Goal: Transaction & Acquisition: Purchase product/service

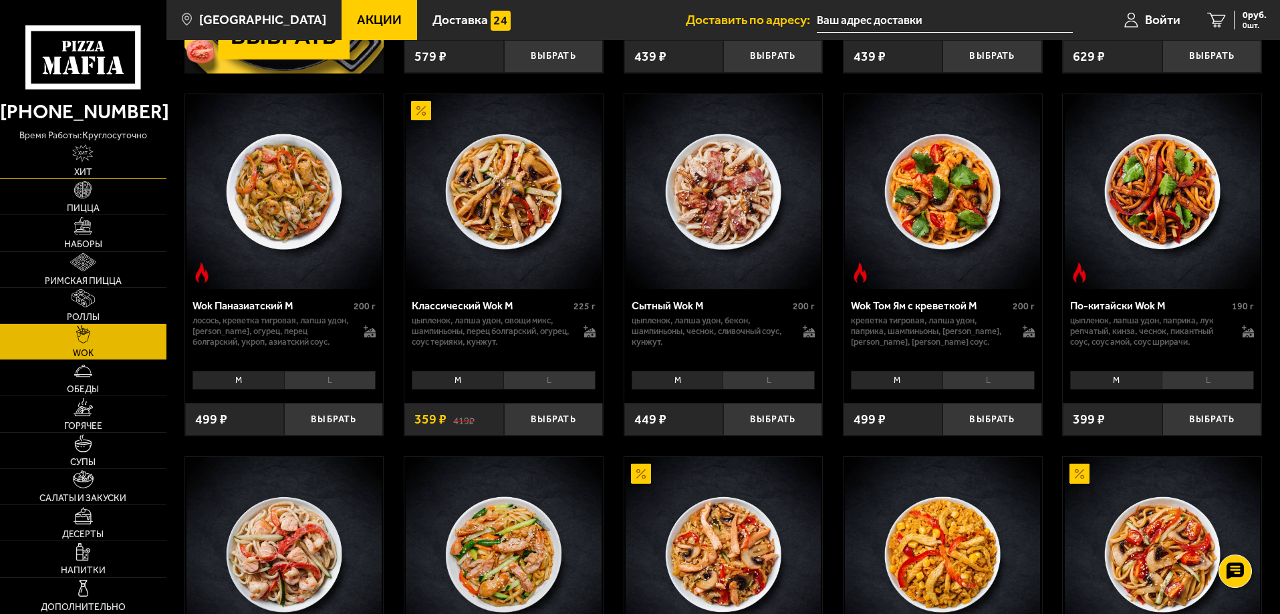
scroll to position [401, 0]
click at [102, 303] on link "Роллы" at bounding box center [83, 305] width 166 height 35
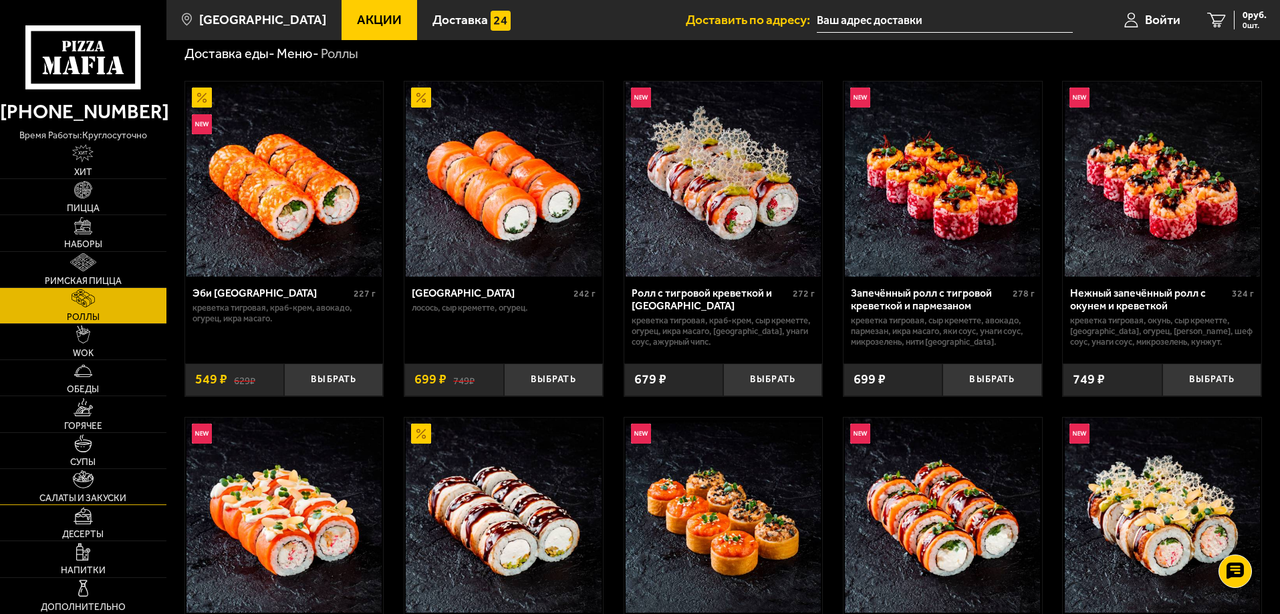
scroll to position [67, 0]
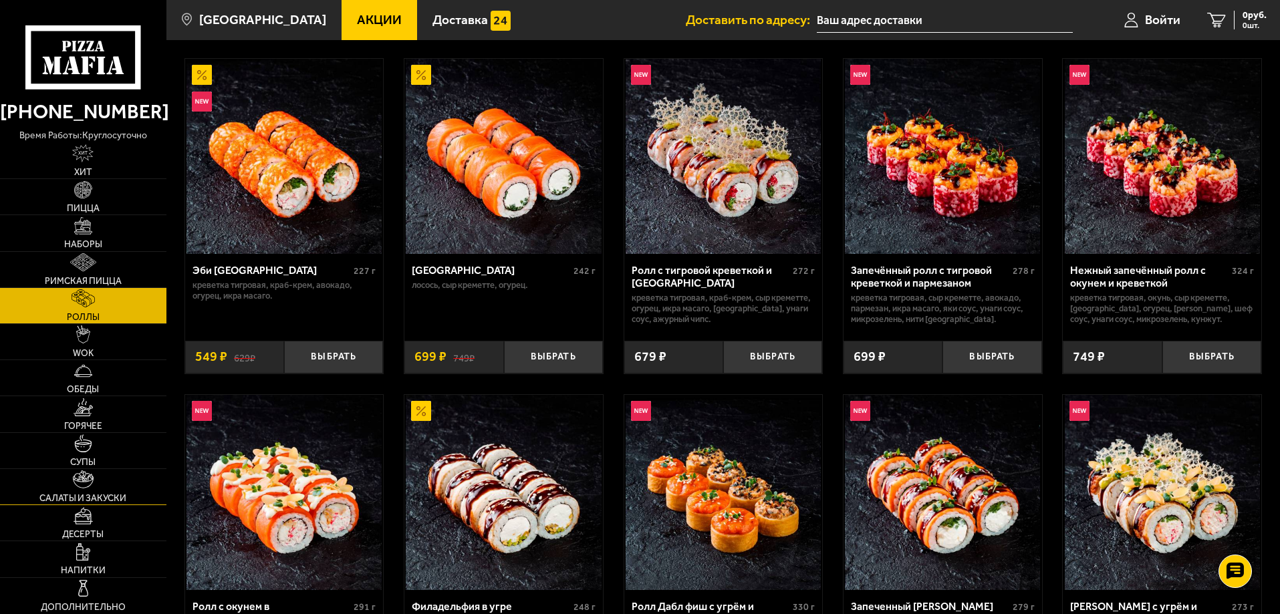
click at [91, 494] on span "Салаты и закуски" at bounding box center [82, 498] width 87 height 9
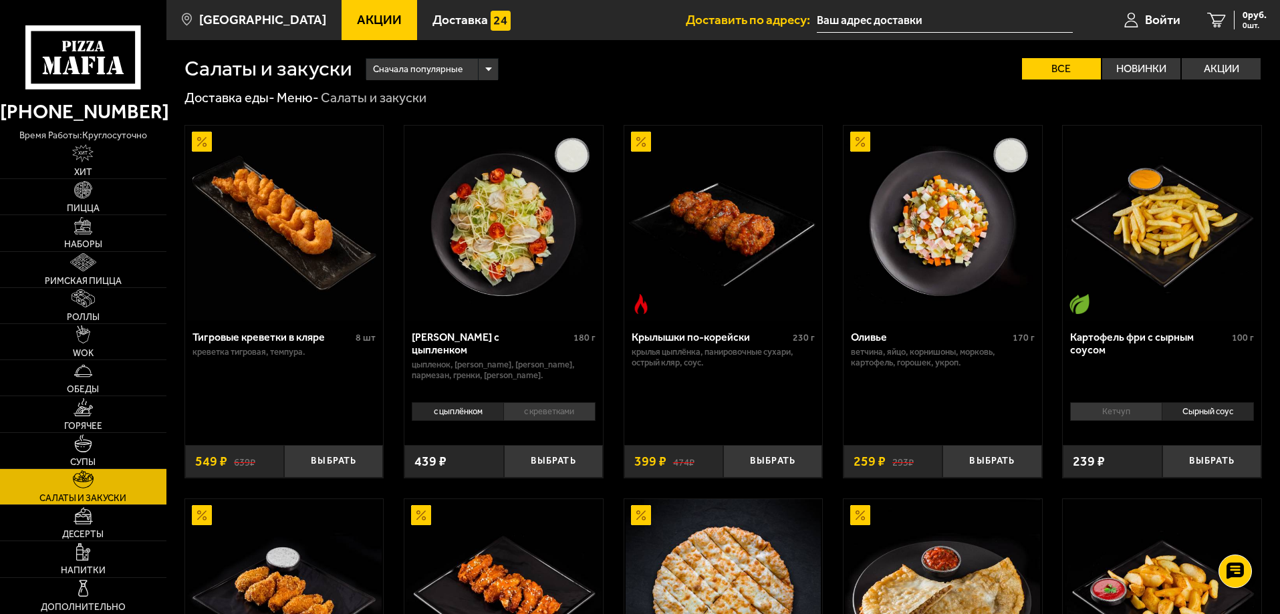
click at [1129, 418] on li "Кетчуп" at bounding box center [1116, 411] width 92 height 19
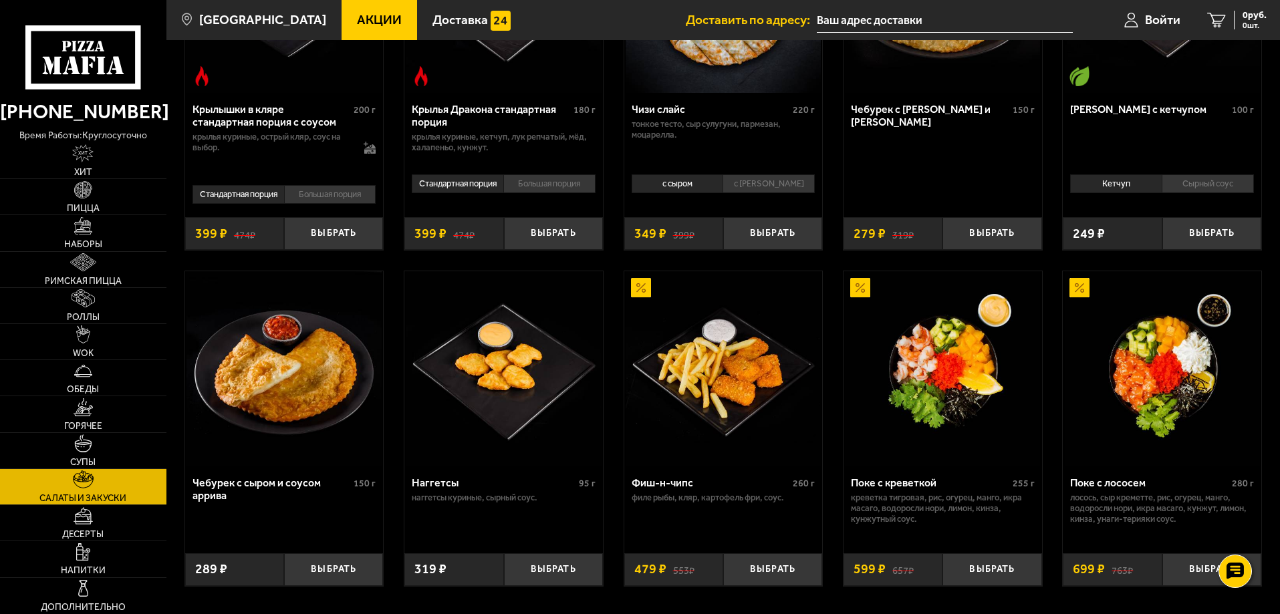
scroll to position [735, 0]
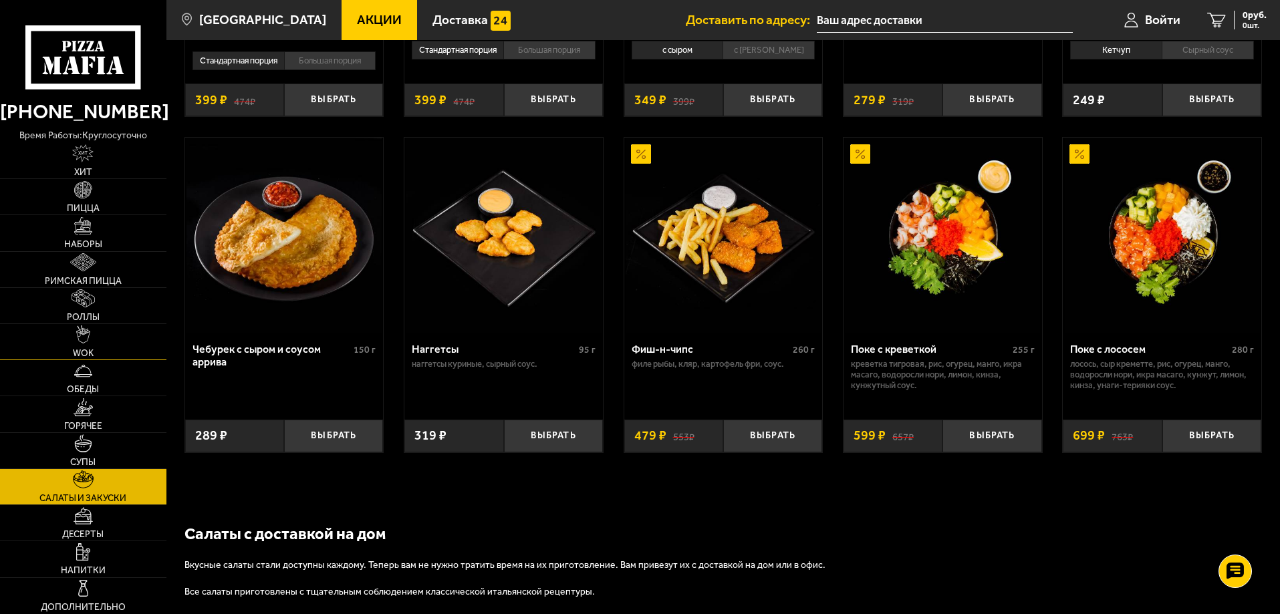
click at [79, 345] on link "WOK" at bounding box center [83, 341] width 166 height 35
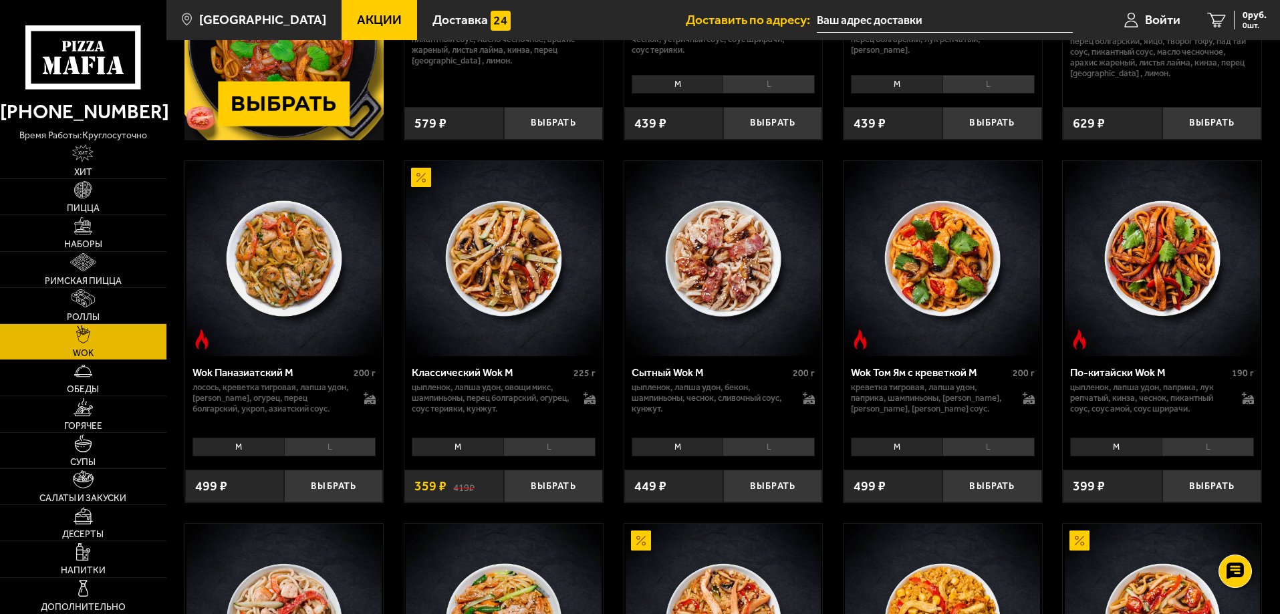
scroll to position [401, 0]
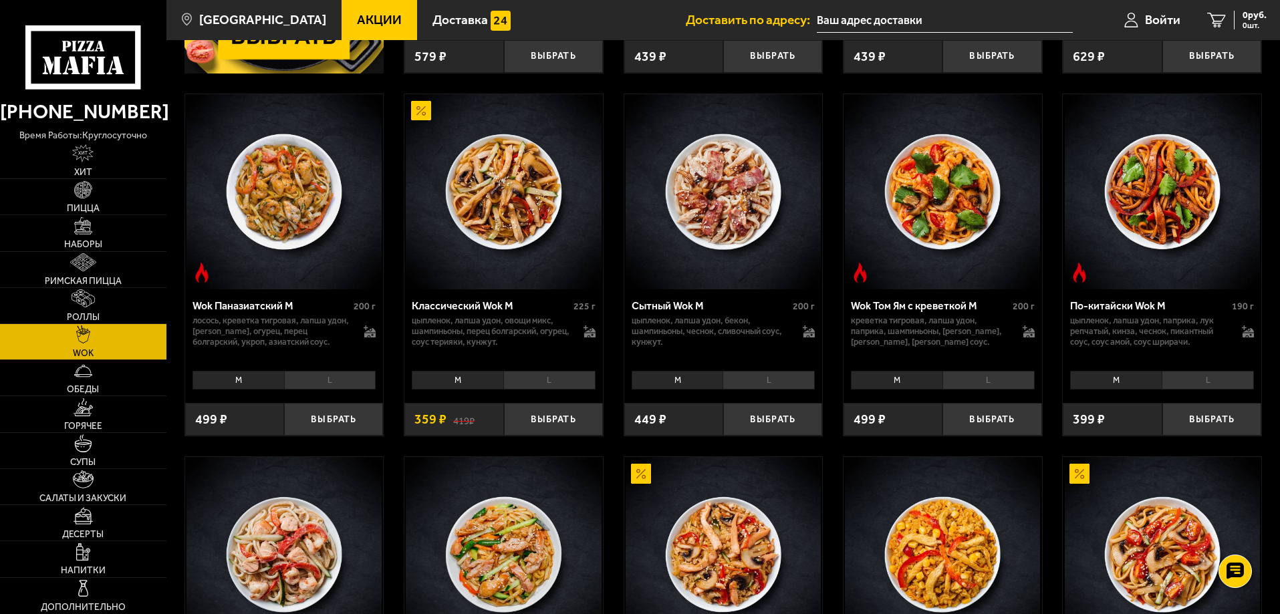
click at [1203, 376] on li "L" at bounding box center [1208, 380] width 92 height 19
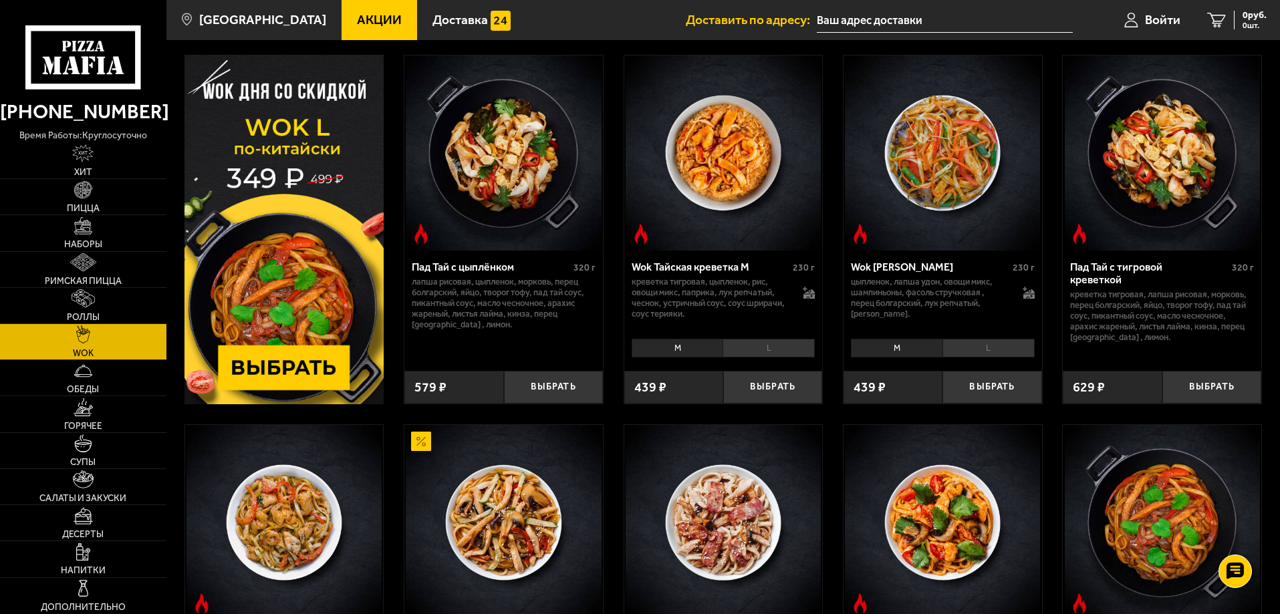
scroll to position [67, 0]
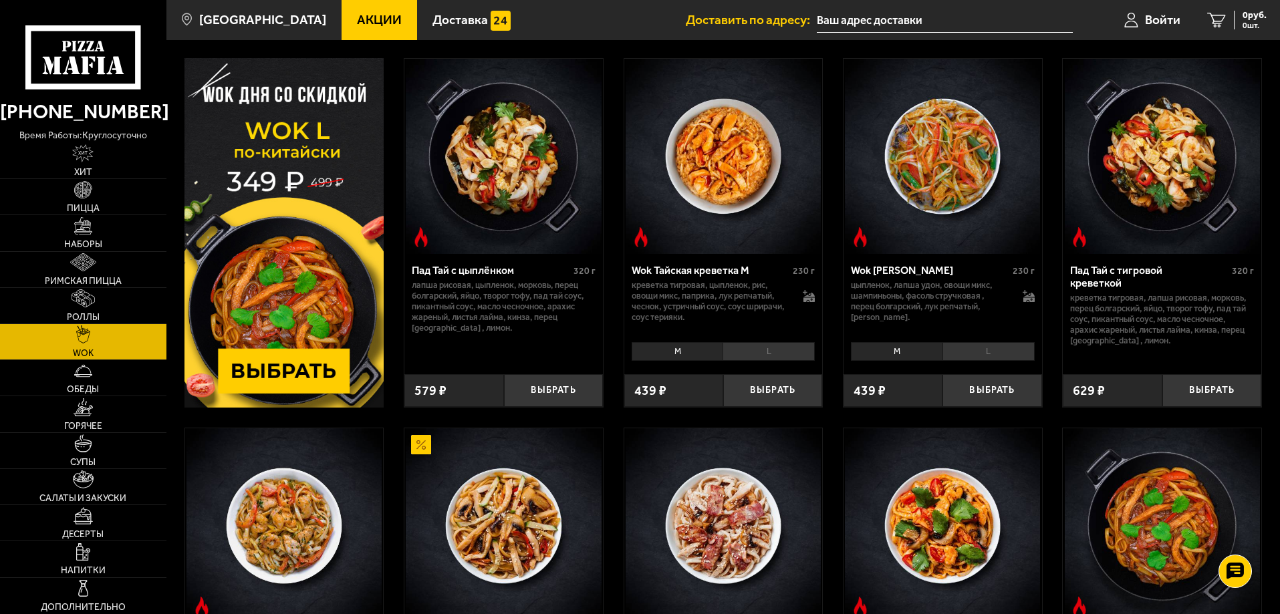
click at [336, 173] on img at bounding box center [285, 233] width 200 height 350
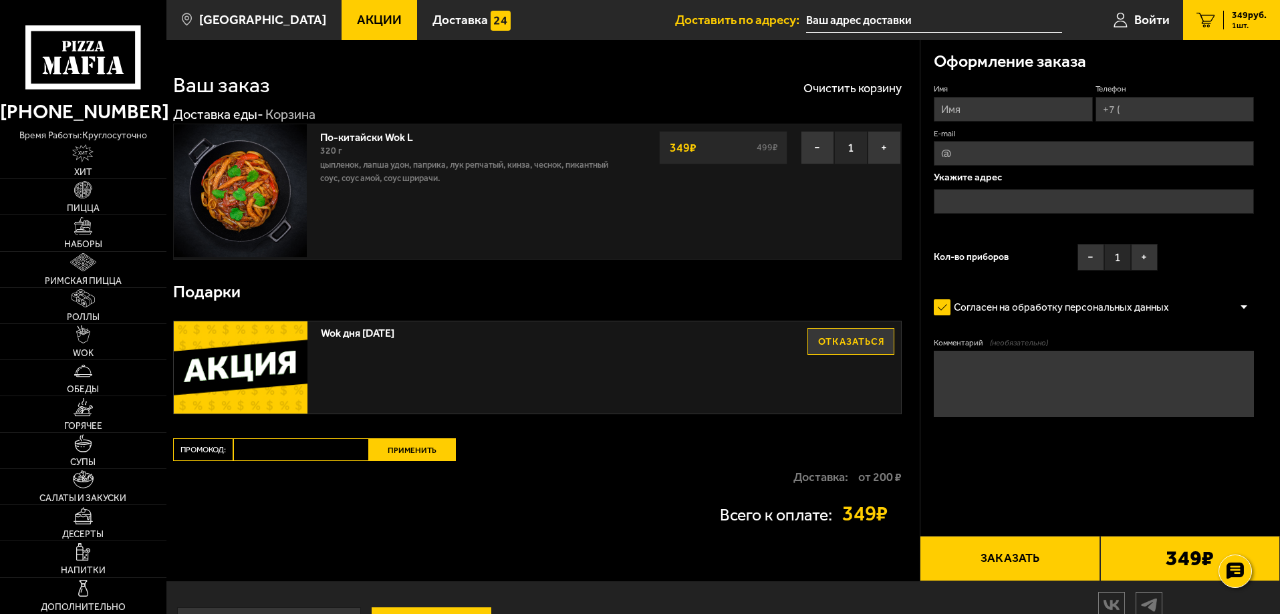
click at [840, 341] on button "Отказаться" at bounding box center [851, 341] width 87 height 27
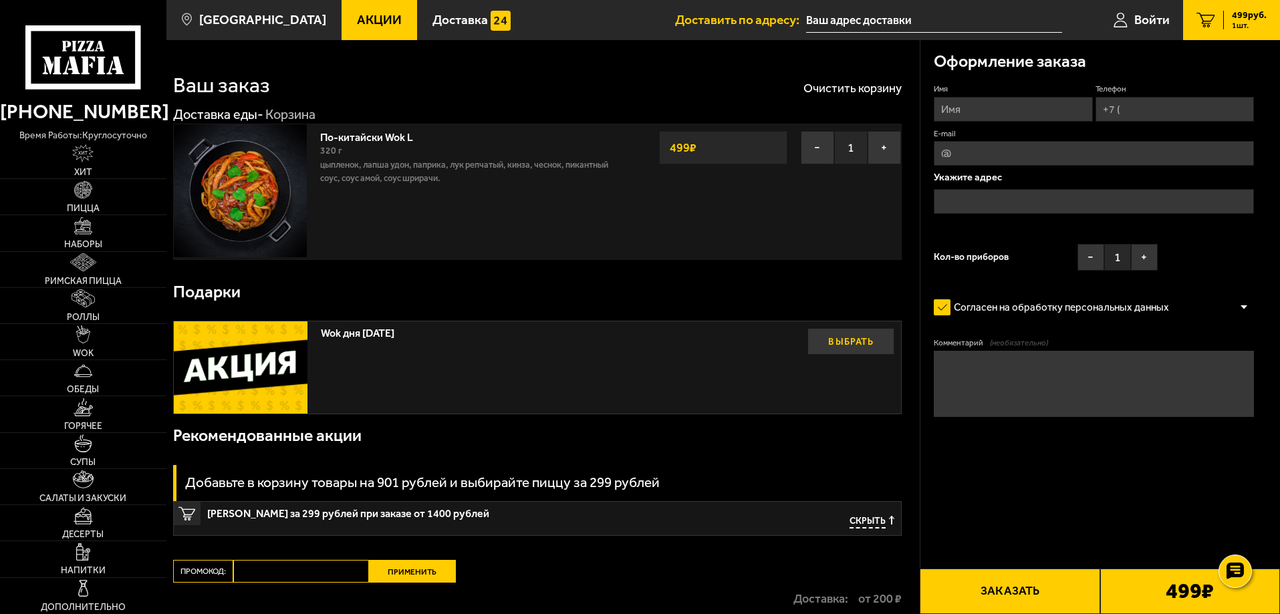
click at [831, 336] on button "Выбрать" at bounding box center [851, 341] width 87 height 27
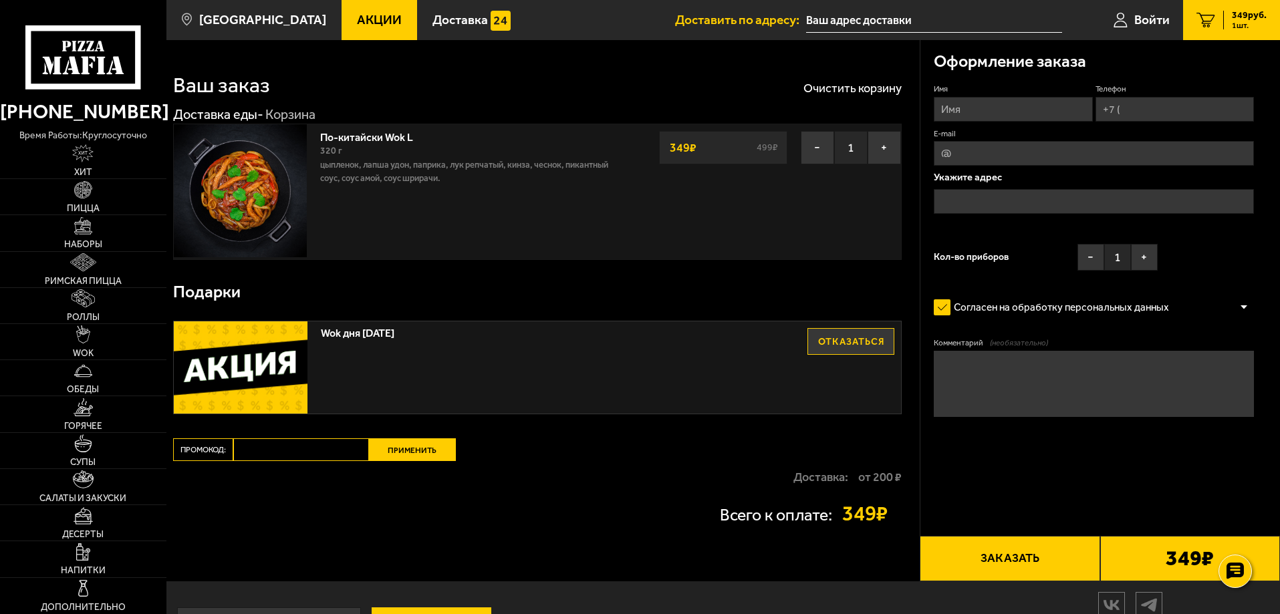
click at [831, 336] on button "Отказаться" at bounding box center [851, 341] width 87 height 27
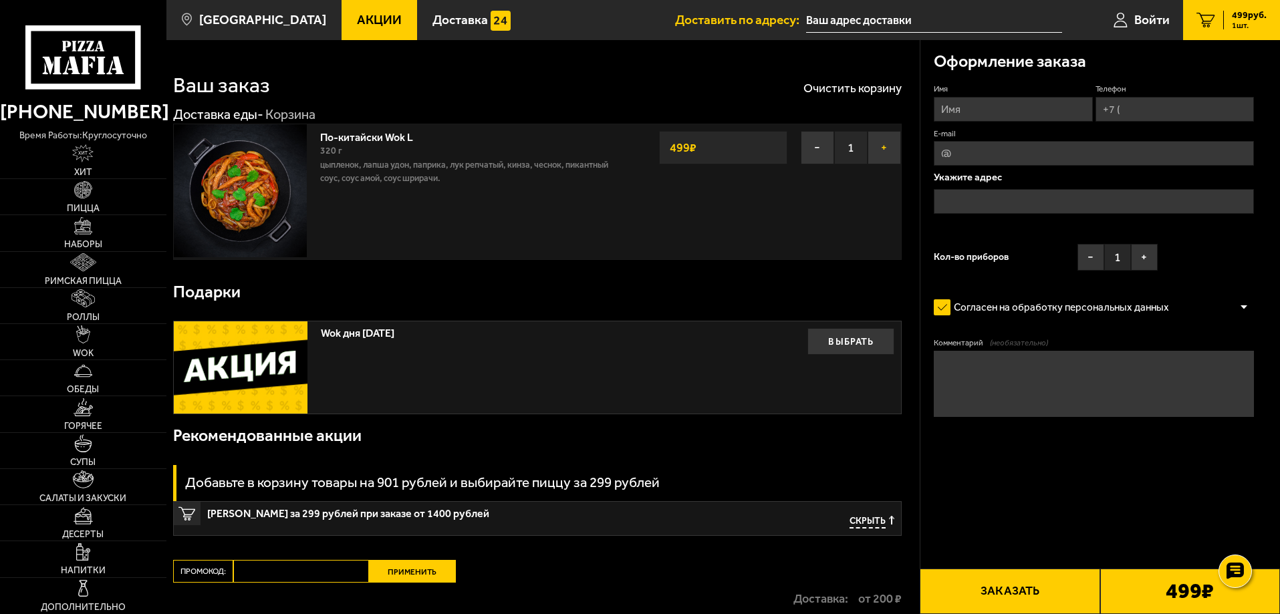
click at [883, 144] on button "+" at bounding box center [884, 147] width 33 height 33
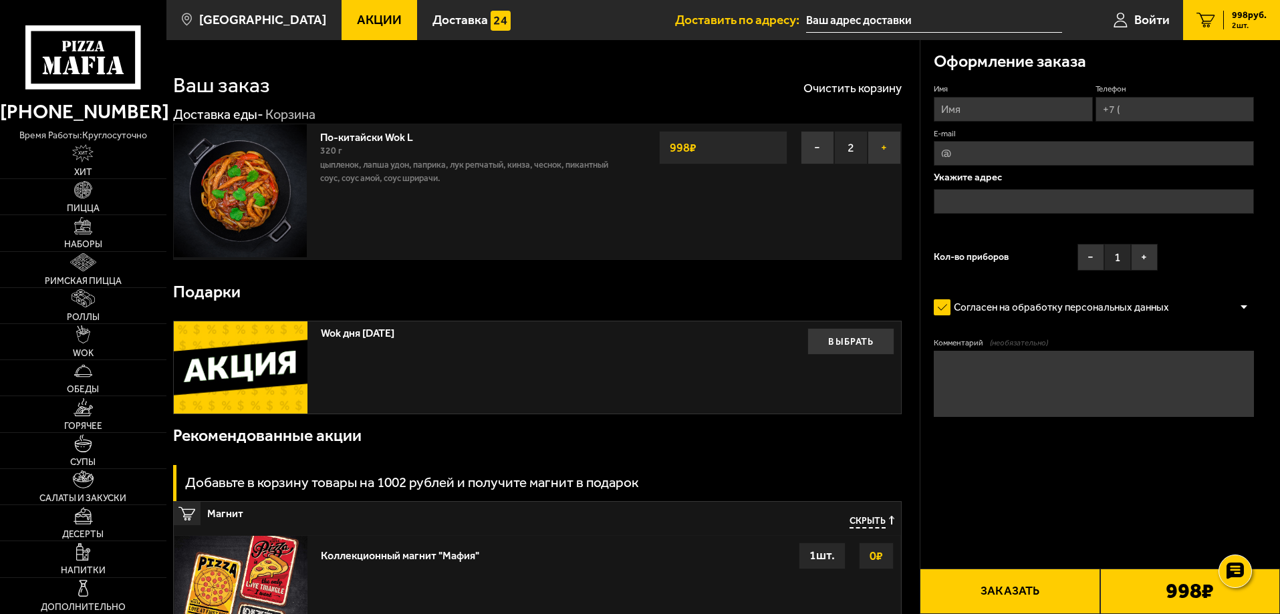
click at [890, 148] on button "+" at bounding box center [884, 147] width 33 height 33
click at [888, 148] on button "+" at bounding box center [884, 147] width 33 height 33
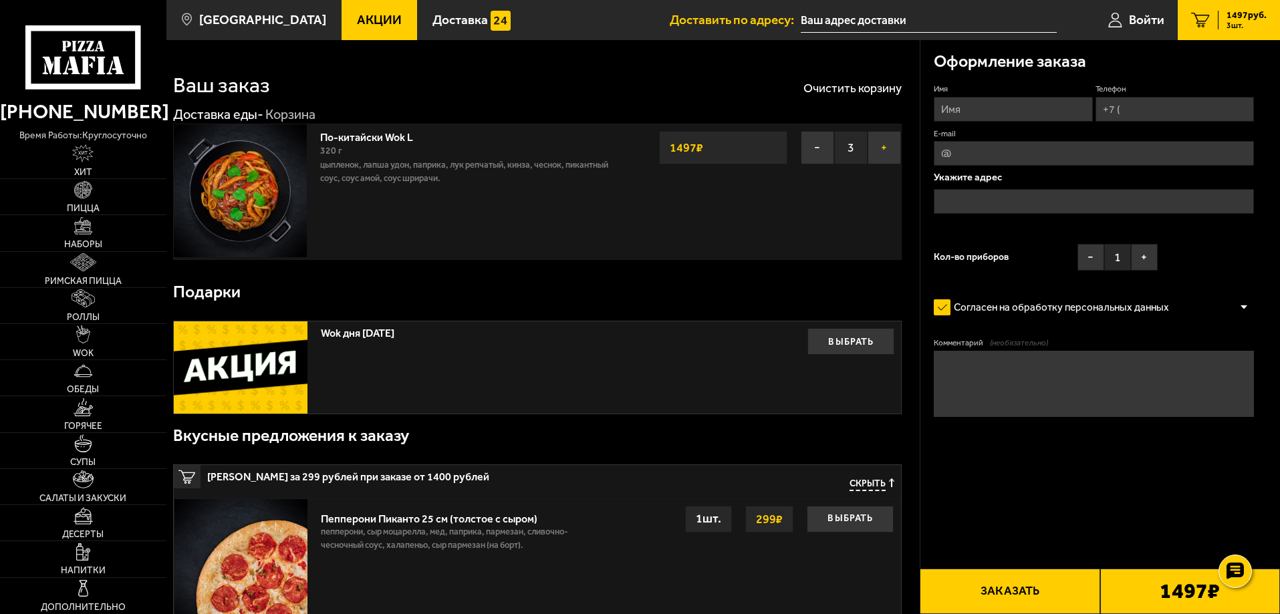
click at [884, 150] on button "+" at bounding box center [884, 147] width 33 height 33
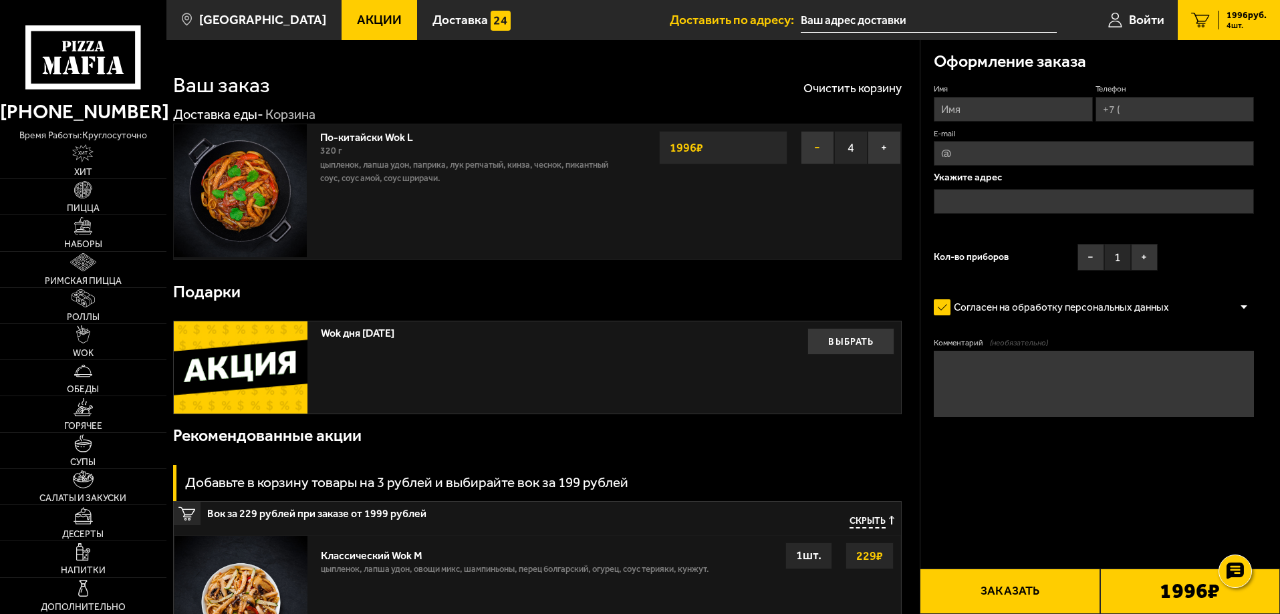
click at [818, 146] on button "−" at bounding box center [817, 147] width 33 height 33
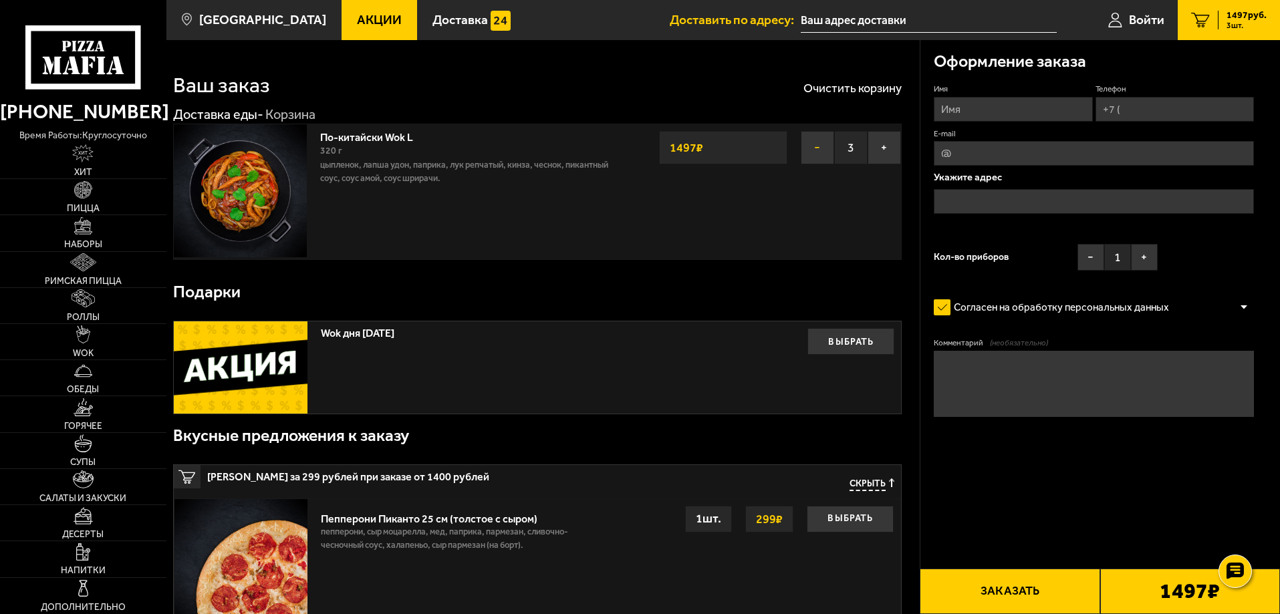
click at [819, 146] on button "−" at bounding box center [817, 147] width 33 height 33
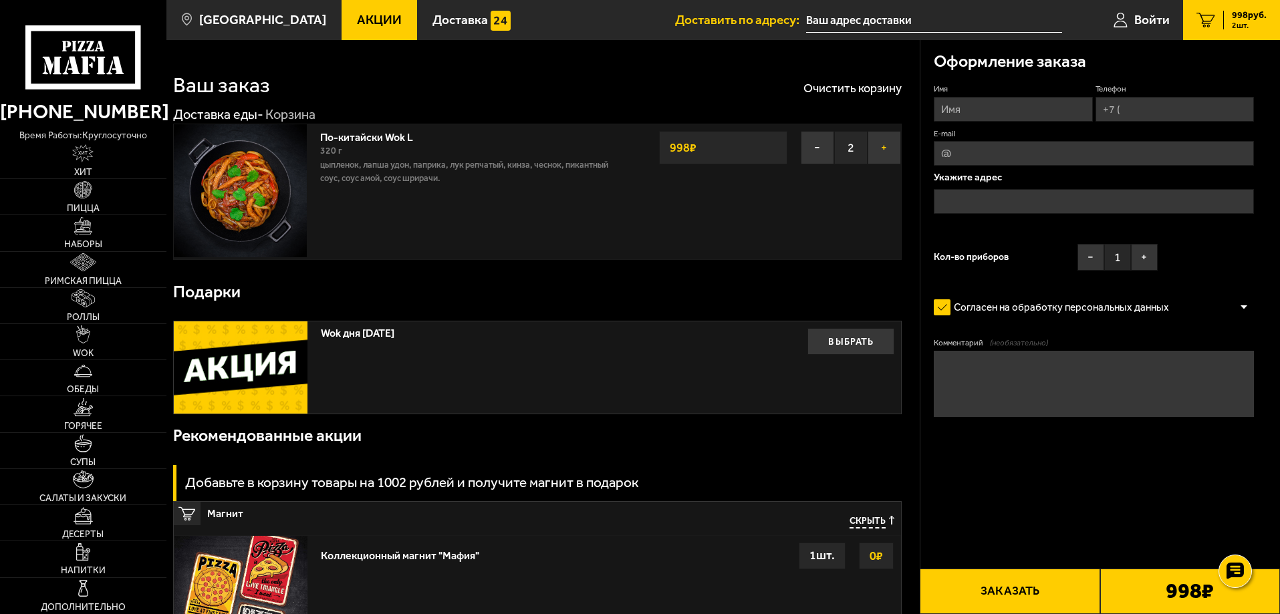
click at [880, 144] on button "+" at bounding box center [884, 147] width 33 height 33
click at [879, 144] on button "+" at bounding box center [884, 147] width 33 height 33
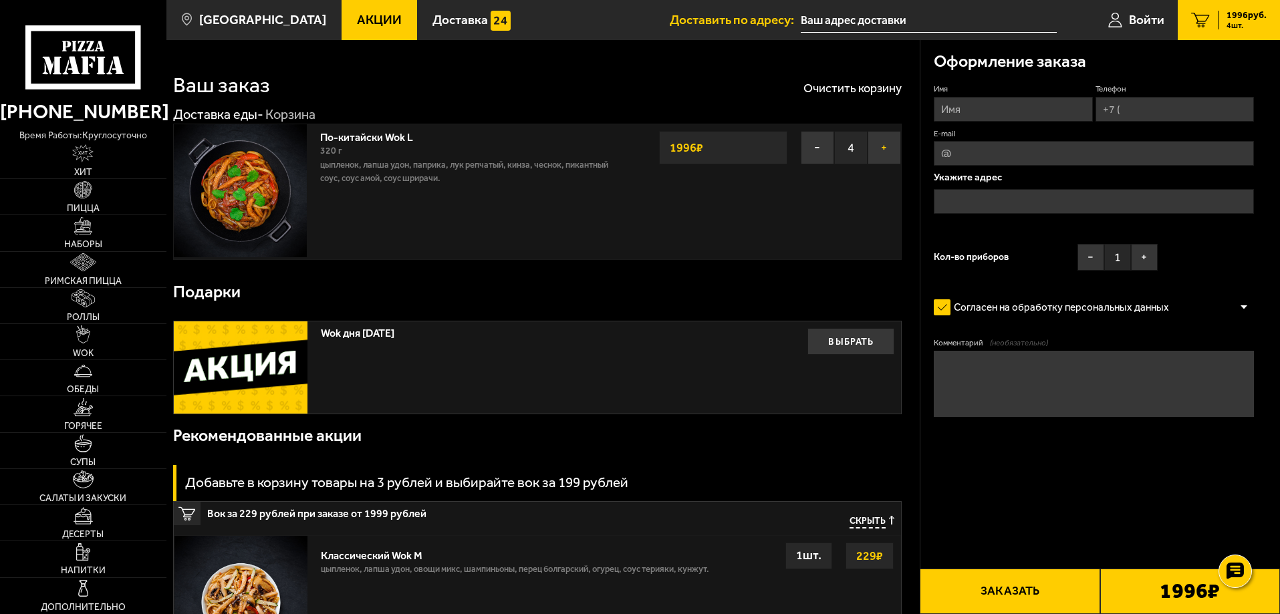
click at [882, 146] on button "+" at bounding box center [884, 147] width 33 height 33
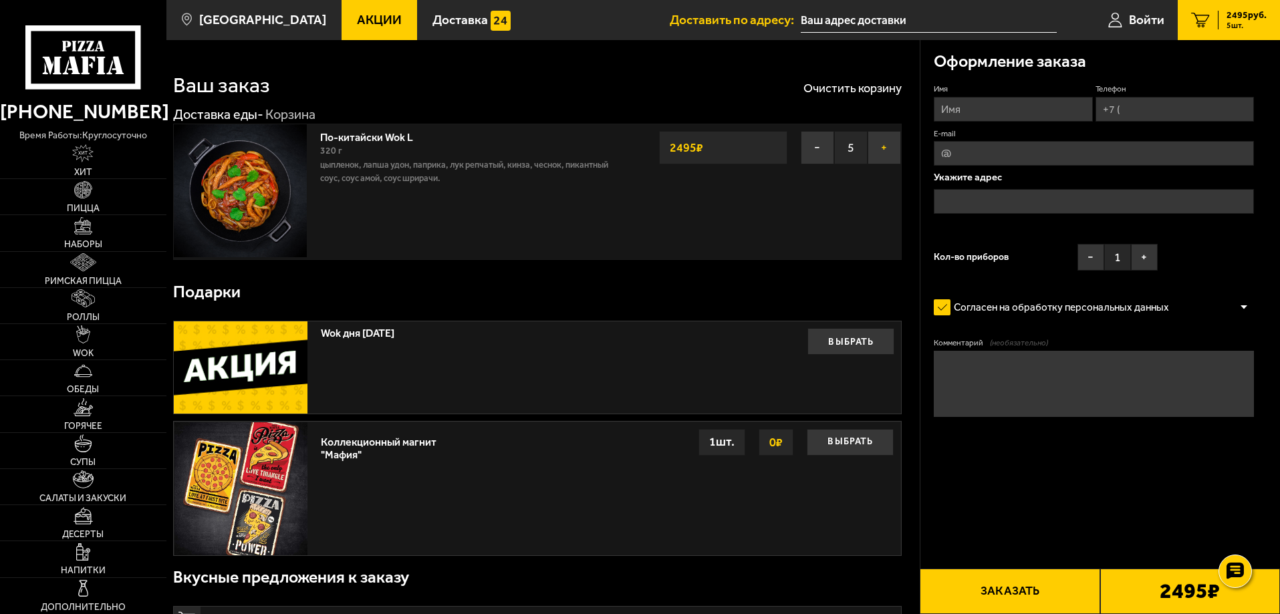
click at [882, 146] on button "+" at bounding box center [884, 147] width 33 height 33
click at [882, 148] on button "+" at bounding box center [884, 147] width 33 height 33
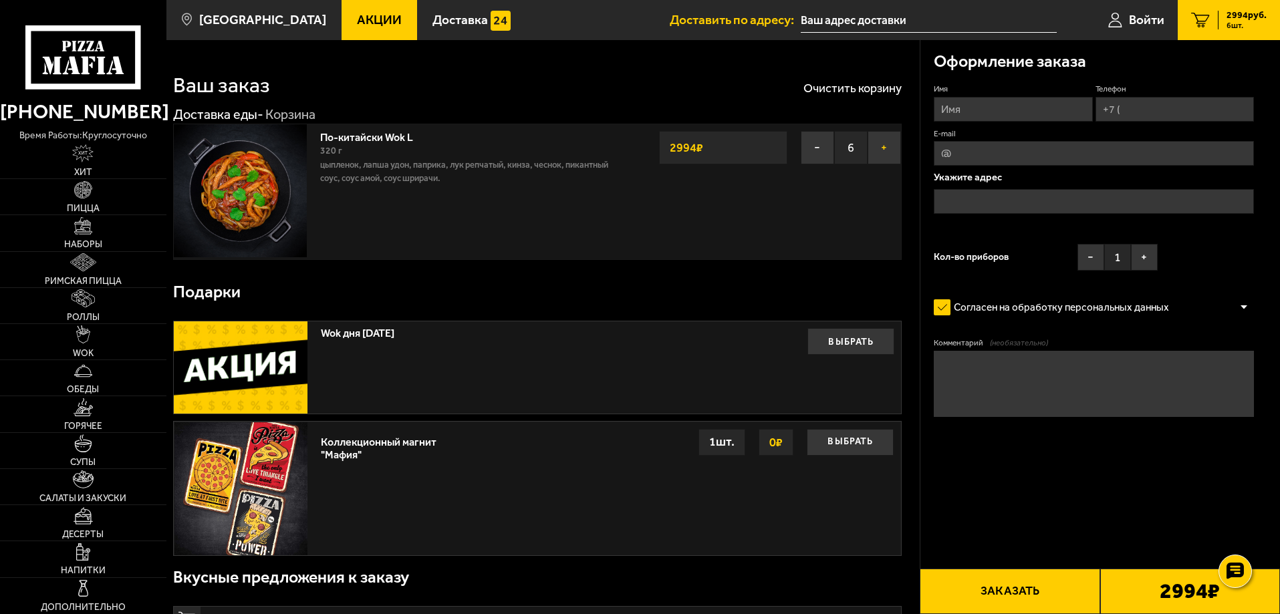
click at [882, 148] on button "+" at bounding box center [884, 147] width 33 height 33
click at [882, 146] on button "+" at bounding box center [884, 147] width 33 height 33
click at [883, 146] on button "+" at bounding box center [884, 147] width 33 height 33
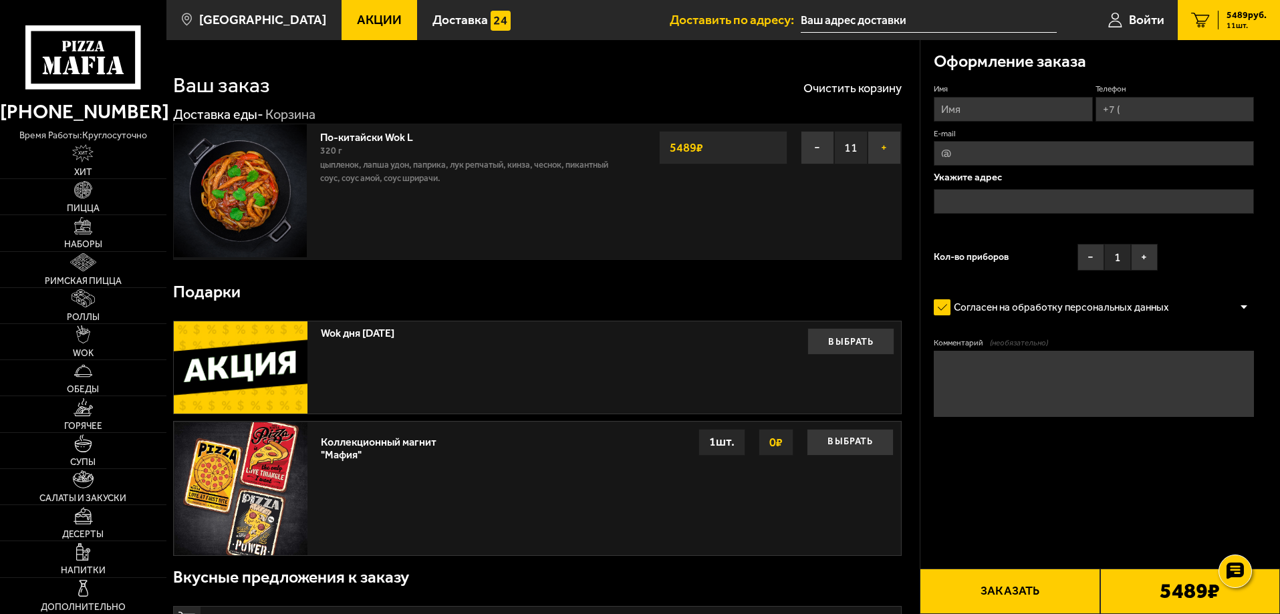
click at [883, 146] on button "+" at bounding box center [884, 147] width 33 height 33
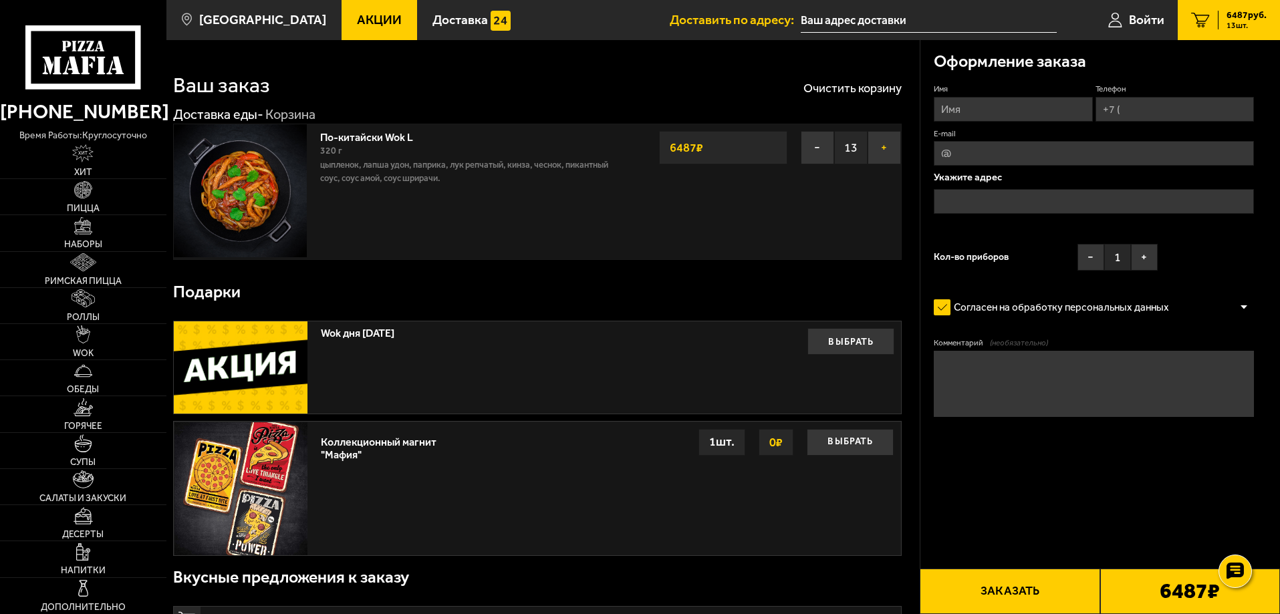
click at [883, 146] on button "+" at bounding box center [884, 147] width 33 height 33
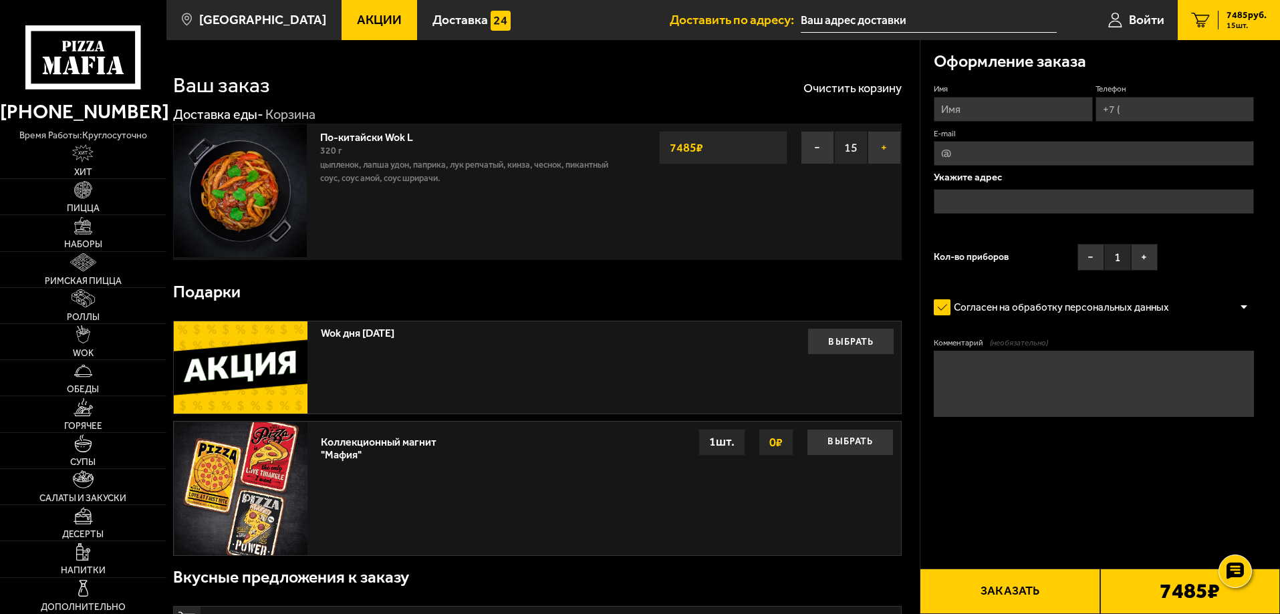
click at [883, 146] on button "+" at bounding box center [884, 147] width 33 height 33
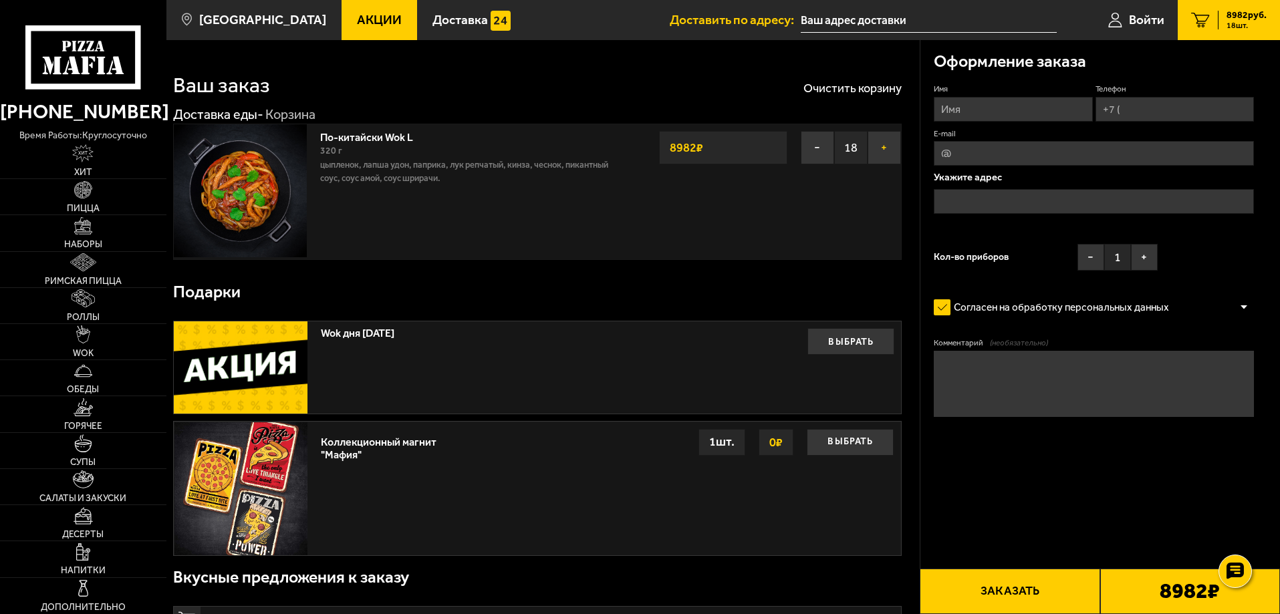
click at [883, 146] on button "+" at bounding box center [884, 147] width 33 height 33
click at [825, 153] on button "−" at bounding box center [817, 147] width 33 height 33
click at [851, 90] on button "Очистить корзину" at bounding box center [853, 88] width 98 height 12
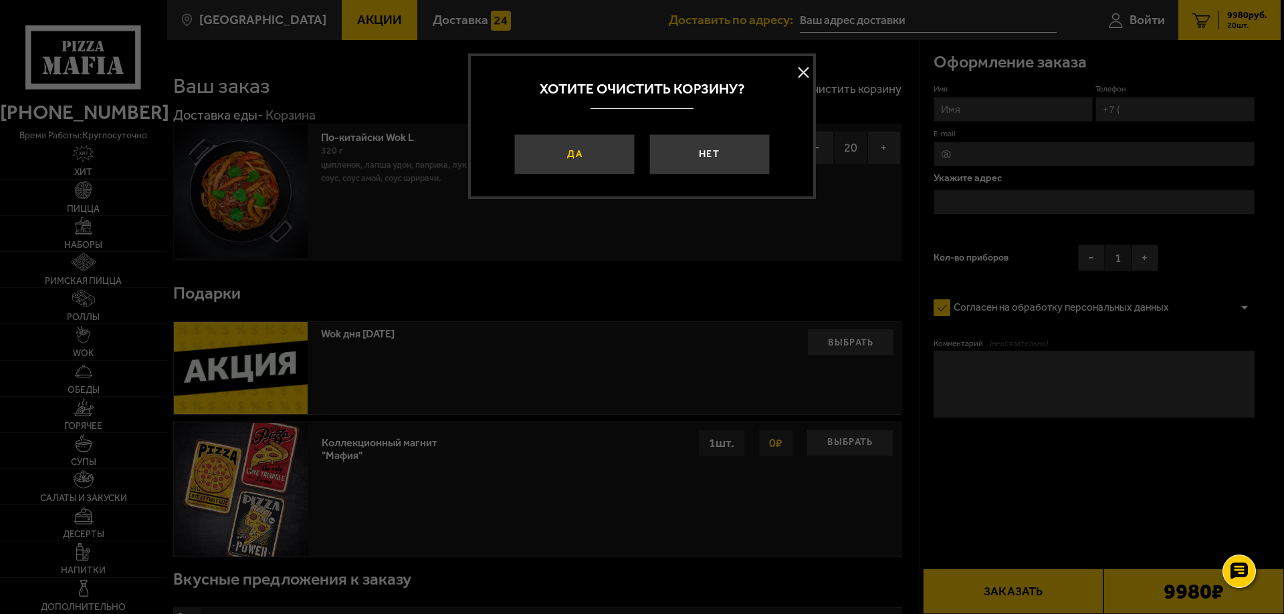
click at [590, 150] on button "Да" at bounding box center [574, 154] width 120 height 40
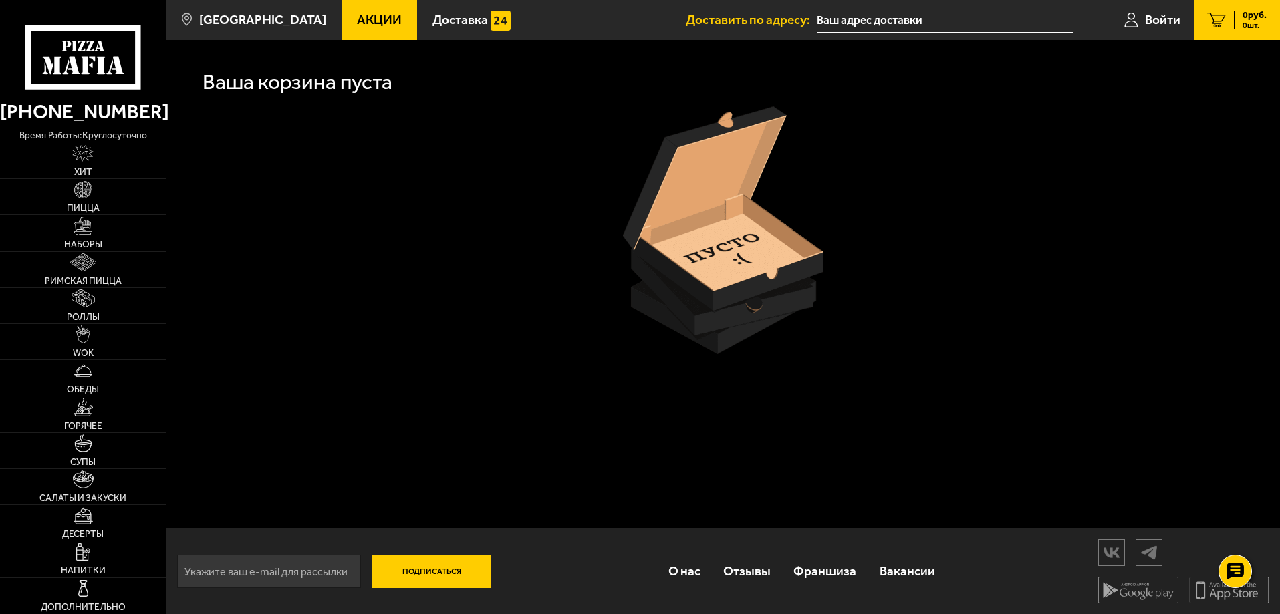
click at [69, 67] on icon at bounding box center [82, 57] width 115 height 64
